Goal: Task Accomplishment & Management: Manage account settings

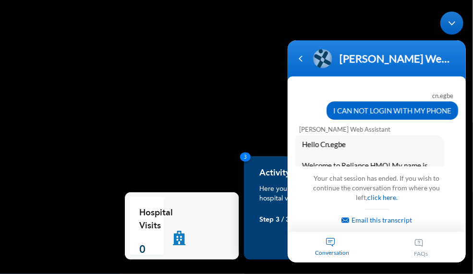
scroll to position [366, 0]
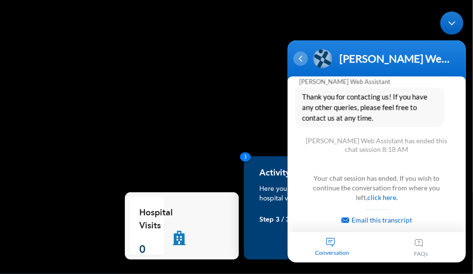
click at [303, 60] on div "Navigation go back" at bounding box center [300, 58] width 14 height 14
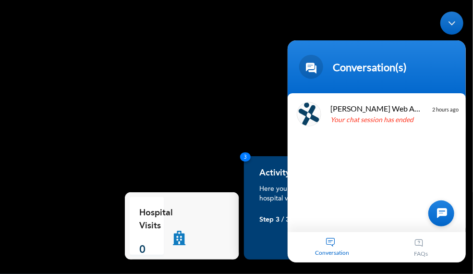
click at [370, 13] on body "Conversation(s) cn.egbe I CAN NOT LOGIN WITH MY PHONE [PERSON_NAME] Enrollee We…" at bounding box center [376, 136] width 188 height 260
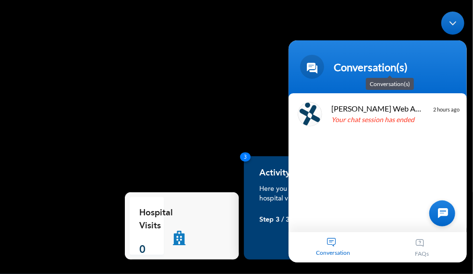
click at [451, 59] on div "Conversation(s)" at bounding box center [377, 67] width 167 height 24
click at [285, 93] on body "Conversation(s) cn.egbe I CAN NOT LOGIN WITH MY PHONE Naomi Enrollee Web Assist…" at bounding box center [377, 137] width 188 height 260
drag, startPoint x: 454, startPoint y: 20, endPoint x: 737, endPoint y: 27, distance: 284.0
click at [454, 20] on div "Minimize live chat window" at bounding box center [452, 23] width 23 height 23
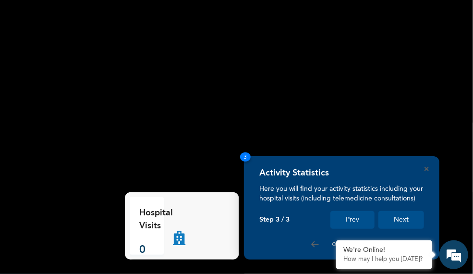
click at [388, 95] on rect at bounding box center [236, 137] width 473 height 274
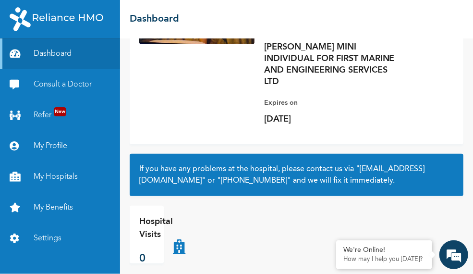
scroll to position [188, 0]
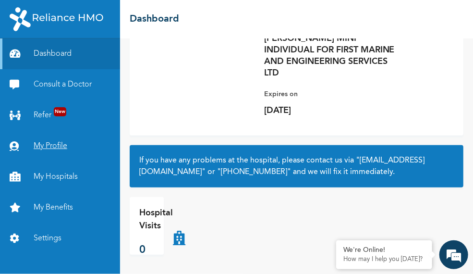
click at [58, 144] on link "My Profile" at bounding box center [60, 146] width 120 height 31
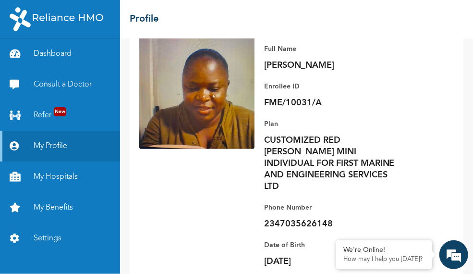
scroll to position [61, 0]
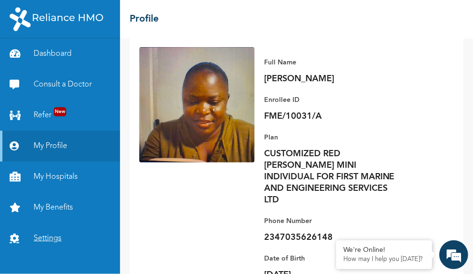
click at [45, 240] on link "Settings" at bounding box center [60, 238] width 120 height 31
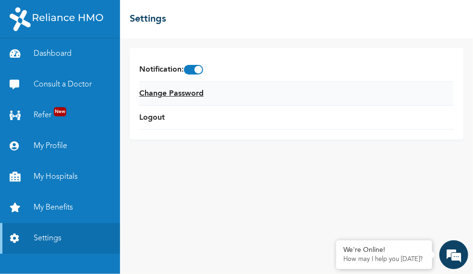
click at [180, 94] on link "Change Password" at bounding box center [171, 94] width 64 height 12
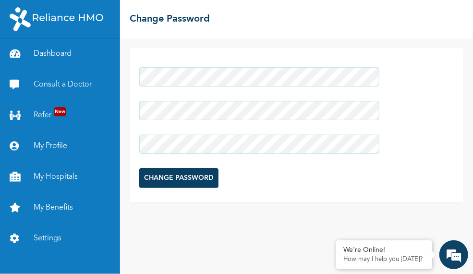
click at [174, 173] on input "CHANGE PASSWORD" at bounding box center [178, 178] width 79 height 20
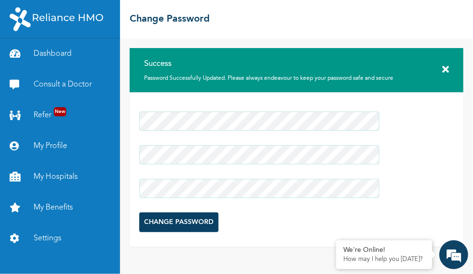
click at [338, 219] on form "CHANGE PASSWORD" at bounding box center [259, 172] width 240 height 130
click at [164, 222] on input "CHANGE PASSWORD" at bounding box center [178, 222] width 79 height 20
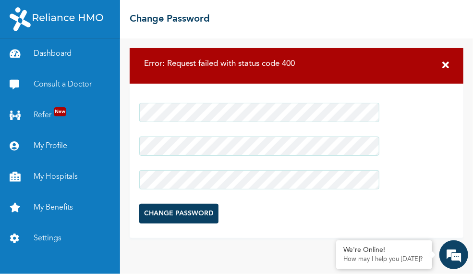
click at [446, 63] on icon at bounding box center [445, 66] width 7 height 10
click at [54, 56] on link "Dashboard" at bounding box center [60, 53] width 120 height 31
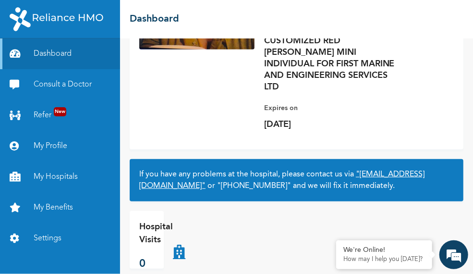
scroll to position [188, 0]
